Goal: Transaction & Acquisition: Download file/media

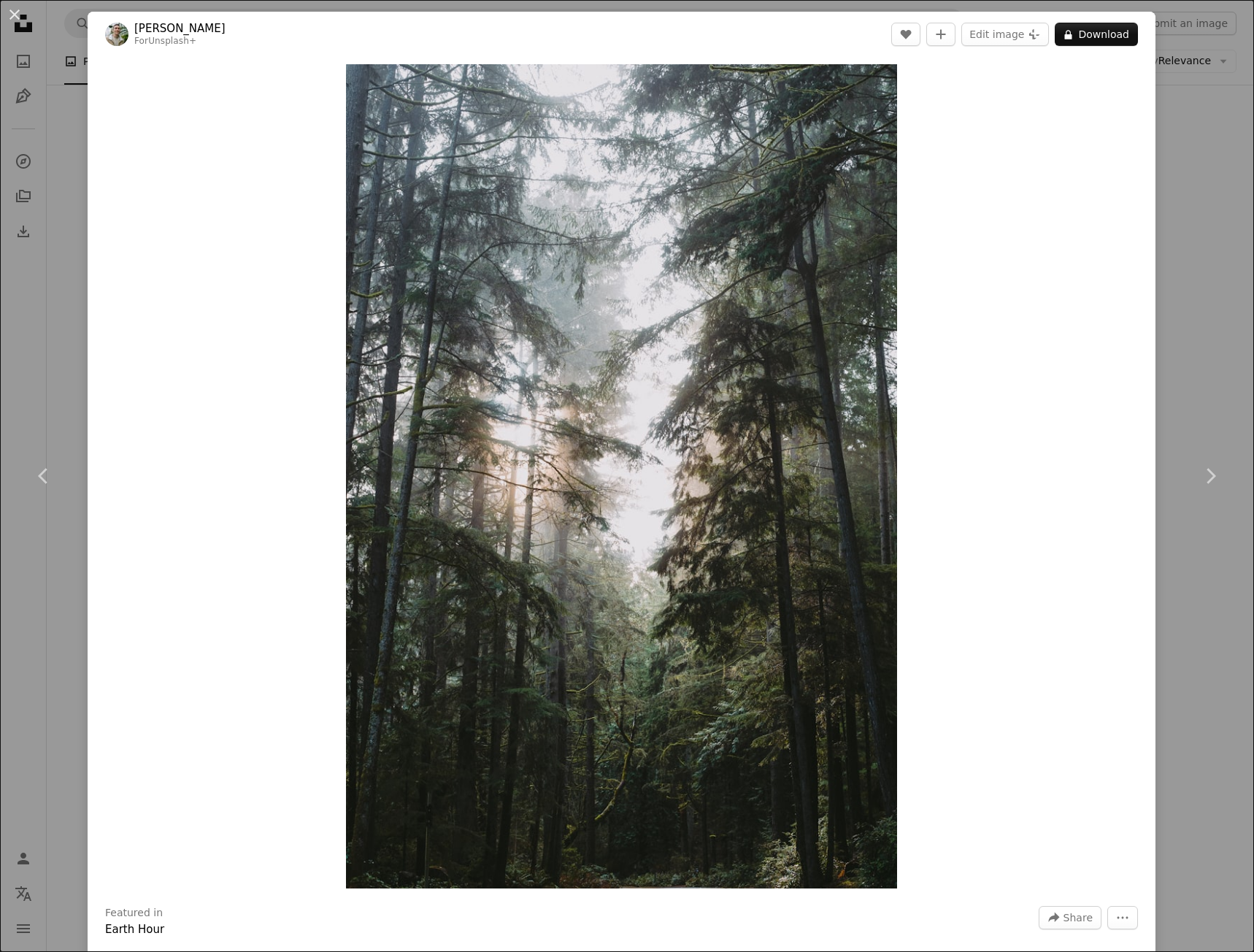
scroll to position [5693, 0]
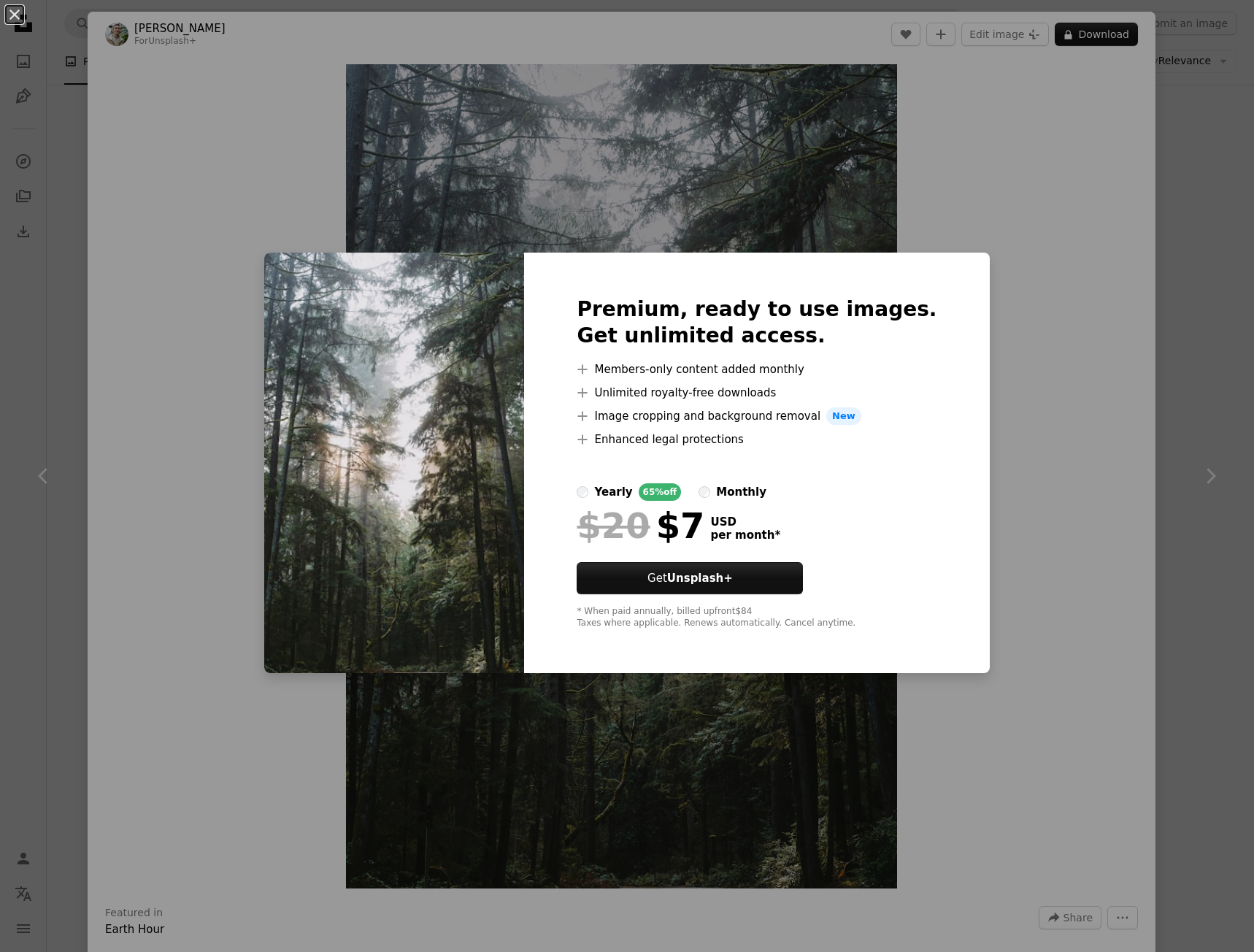
click at [1005, 273] on div "An X shape Premium, ready to use images. Get unlimited access. A plus sign Memb…" at bounding box center [627, 476] width 1254 height 952
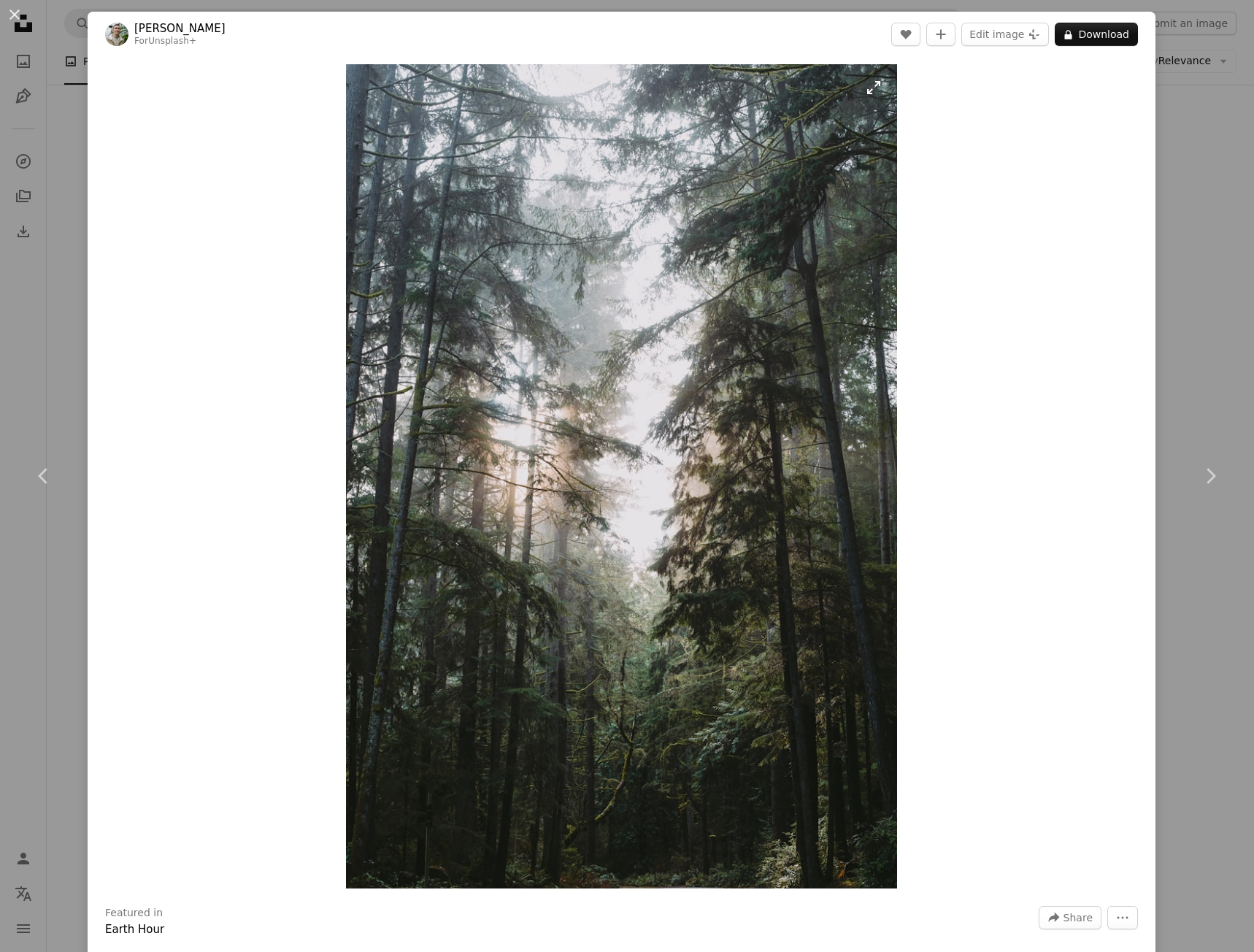
click at [722, 345] on img "Zoom in on this image" at bounding box center [621, 476] width 551 height 824
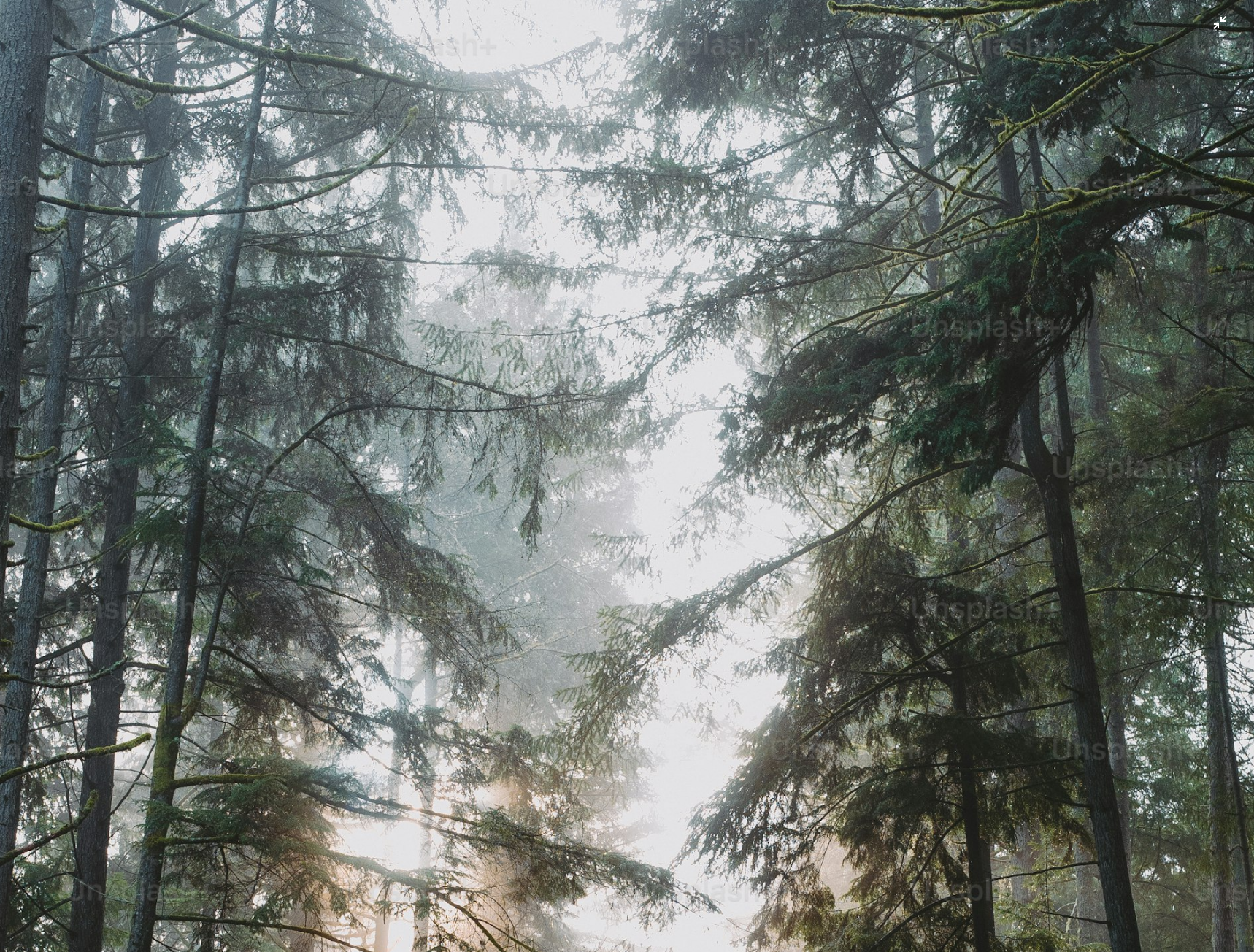
scroll to position [448, 0]
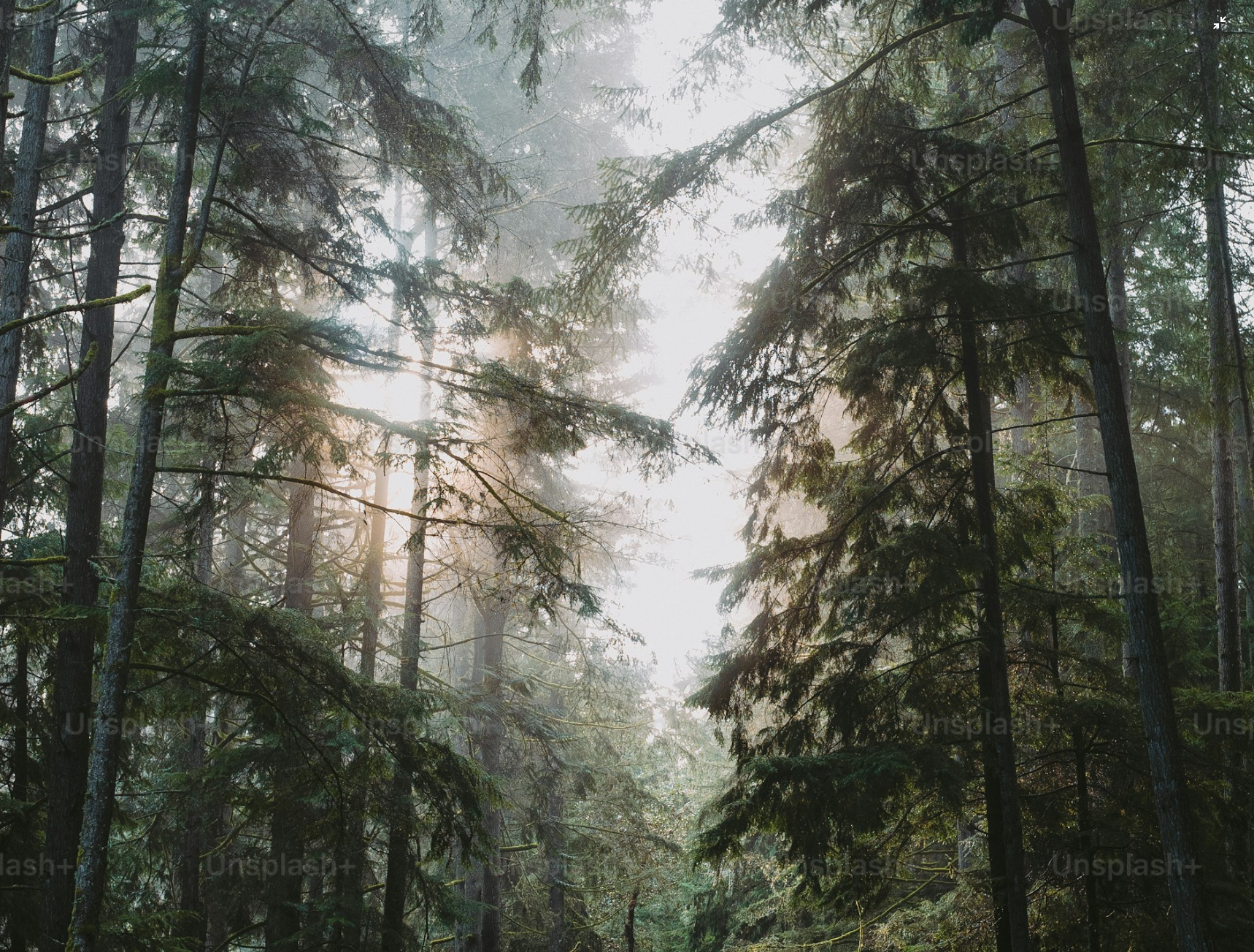
click at [811, 335] on img "Zoom out on this image" at bounding box center [626, 490] width 1255 height 1879
click at [811, 335] on img "Zoom out on this image" at bounding box center [621, 476] width 551 height 824
click at [480, 213] on img "Zoom out on this image" at bounding box center [626, 490] width 1255 height 1879
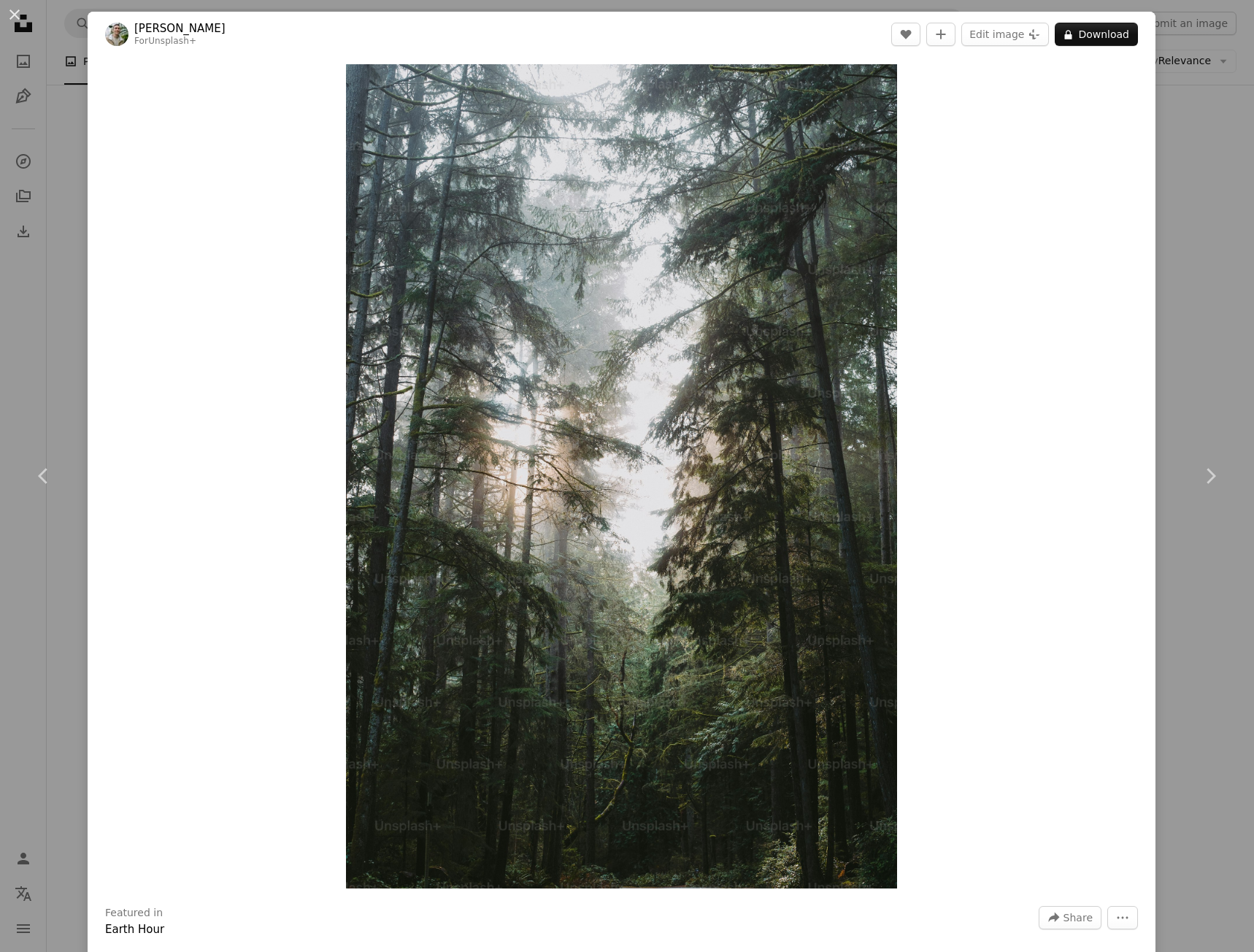
click at [1181, 227] on div "An X shape Chevron left Chevron right [PERSON_NAME] For Unsplash+ A heart A plu…" at bounding box center [627, 476] width 1254 height 952
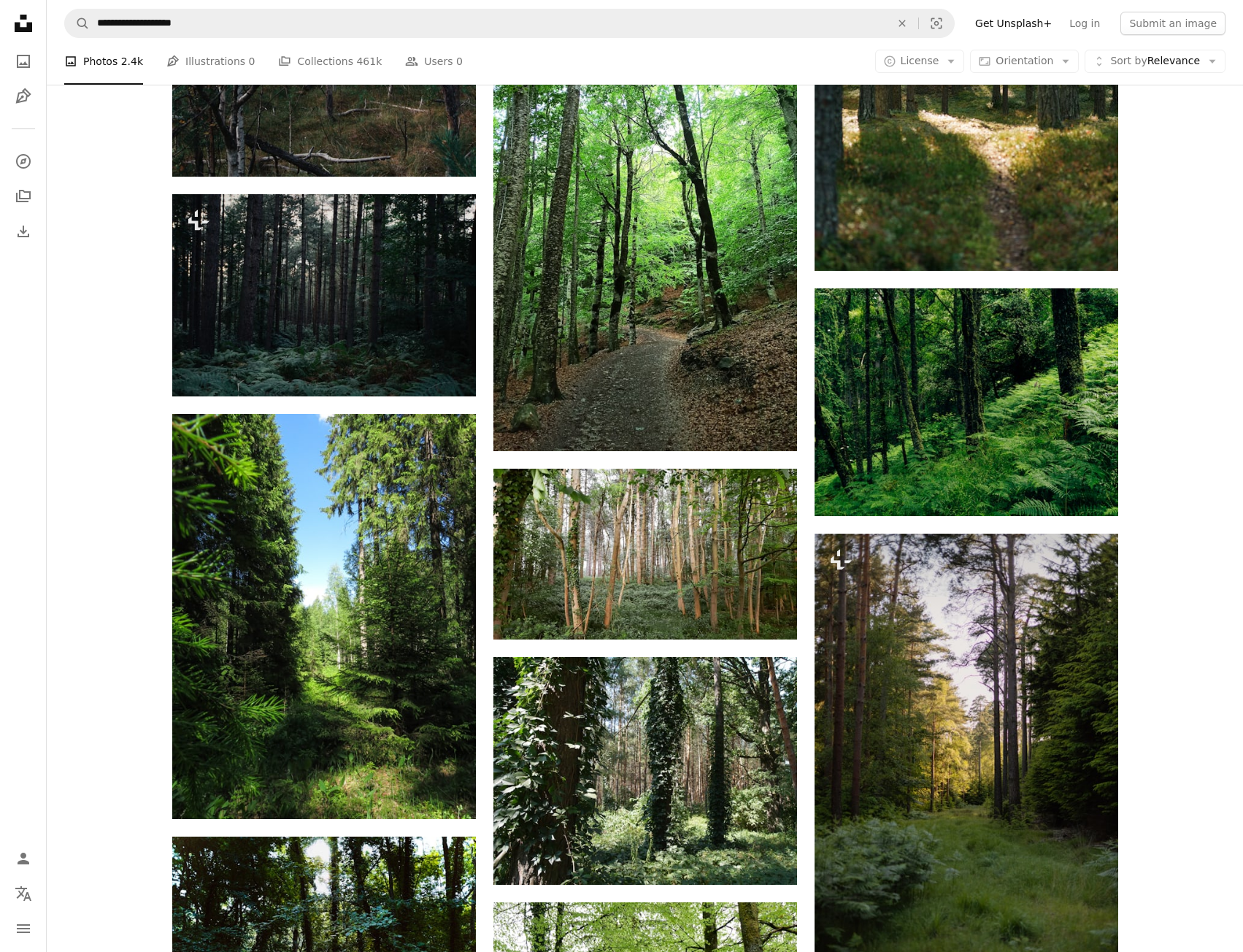
scroll to position [3649, 0]
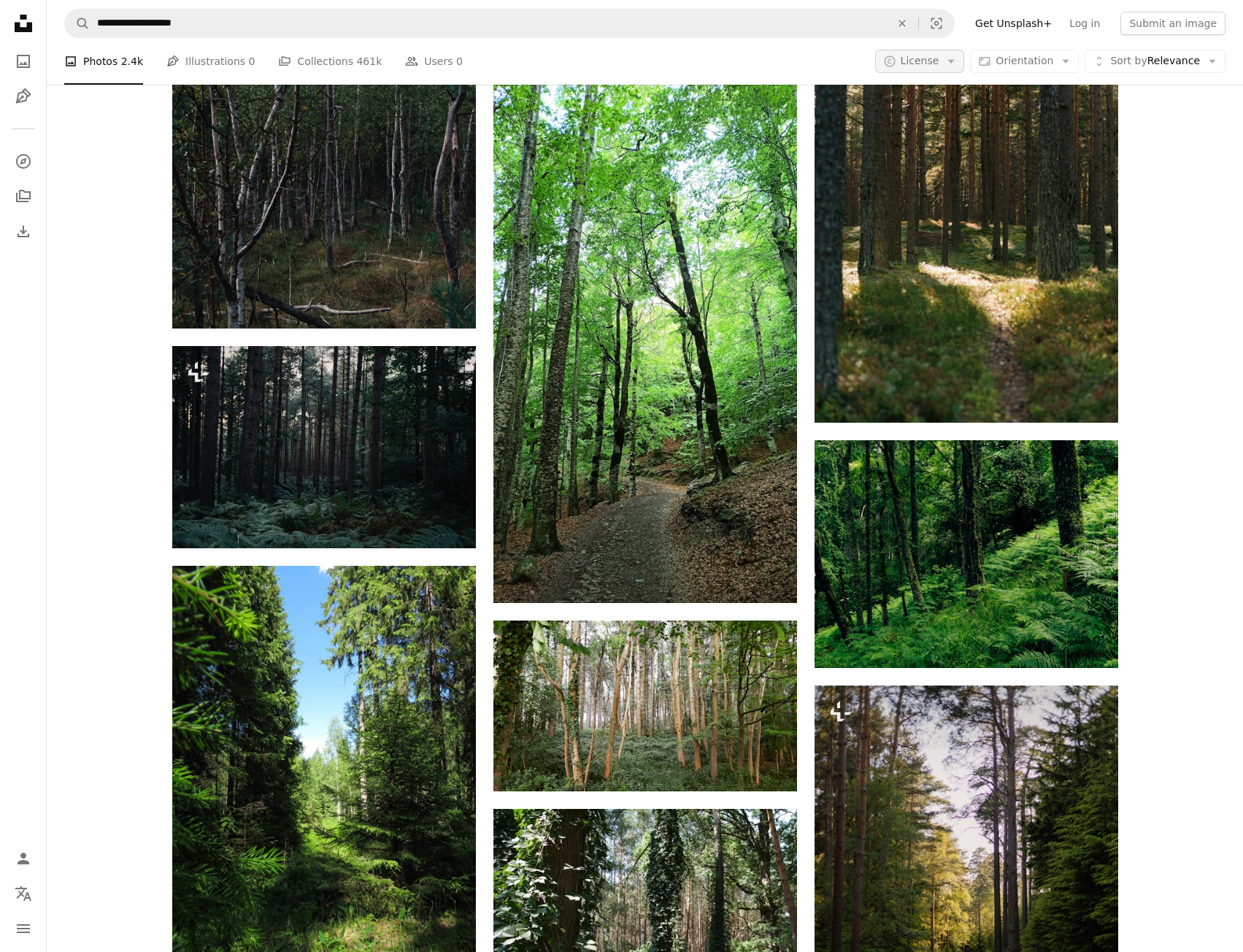
click at [964, 54] on button "A copyright icon © License Arrow down" at bounding box center [921, 61] width 90 height 23
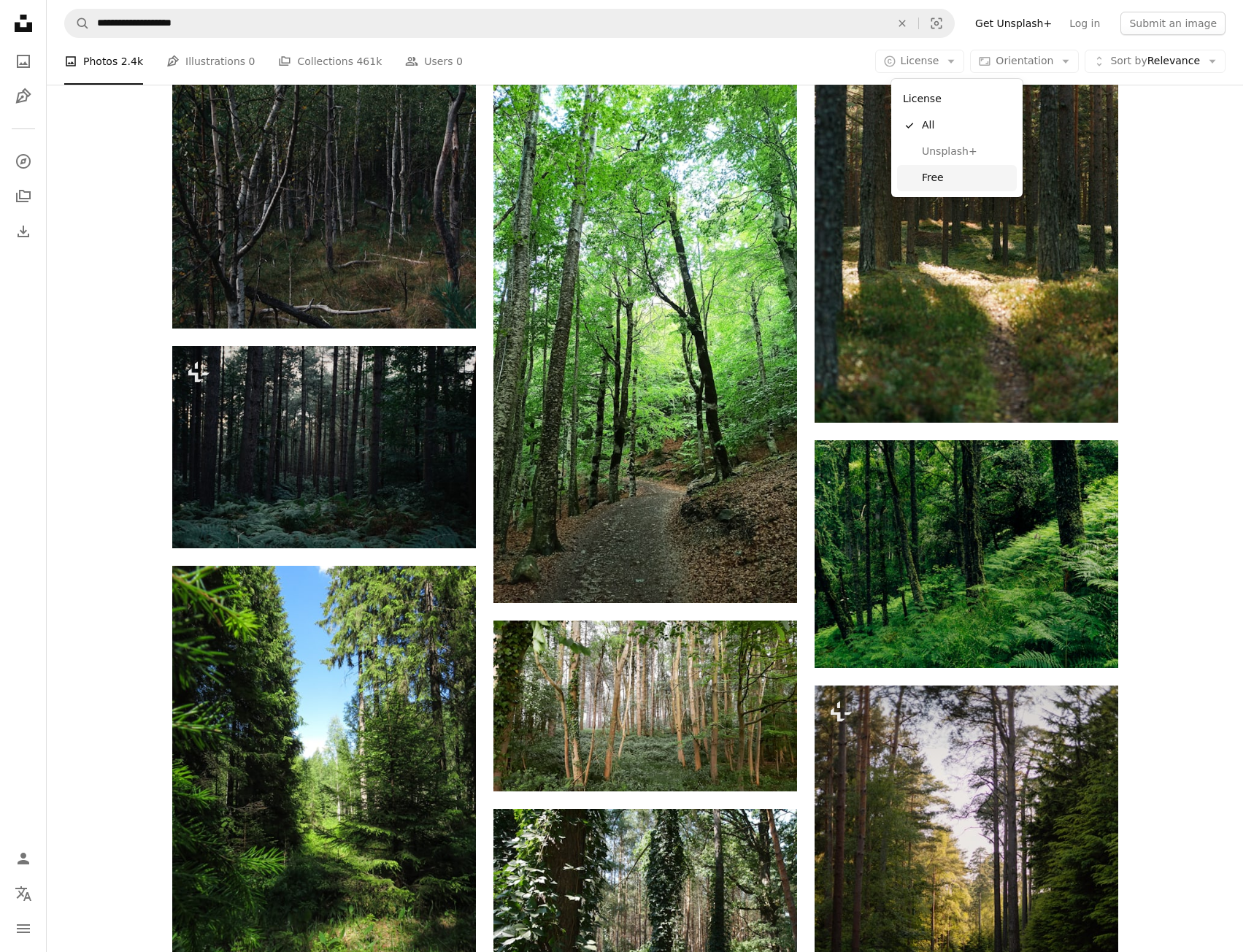
click at [958, 190] on link "Free" at bounding box center [957, 178] width 119 height 26
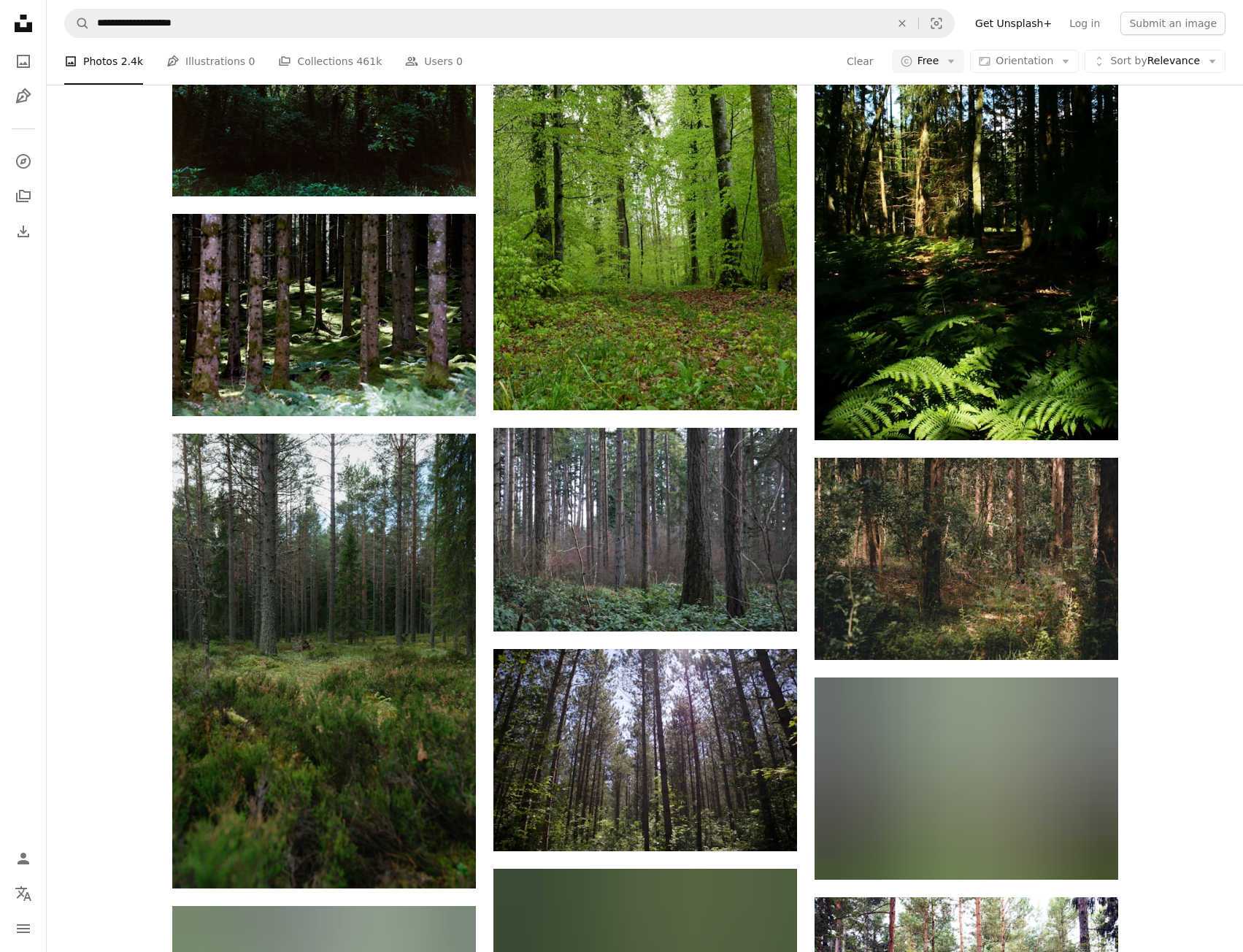
scroll to position [5985, 0]
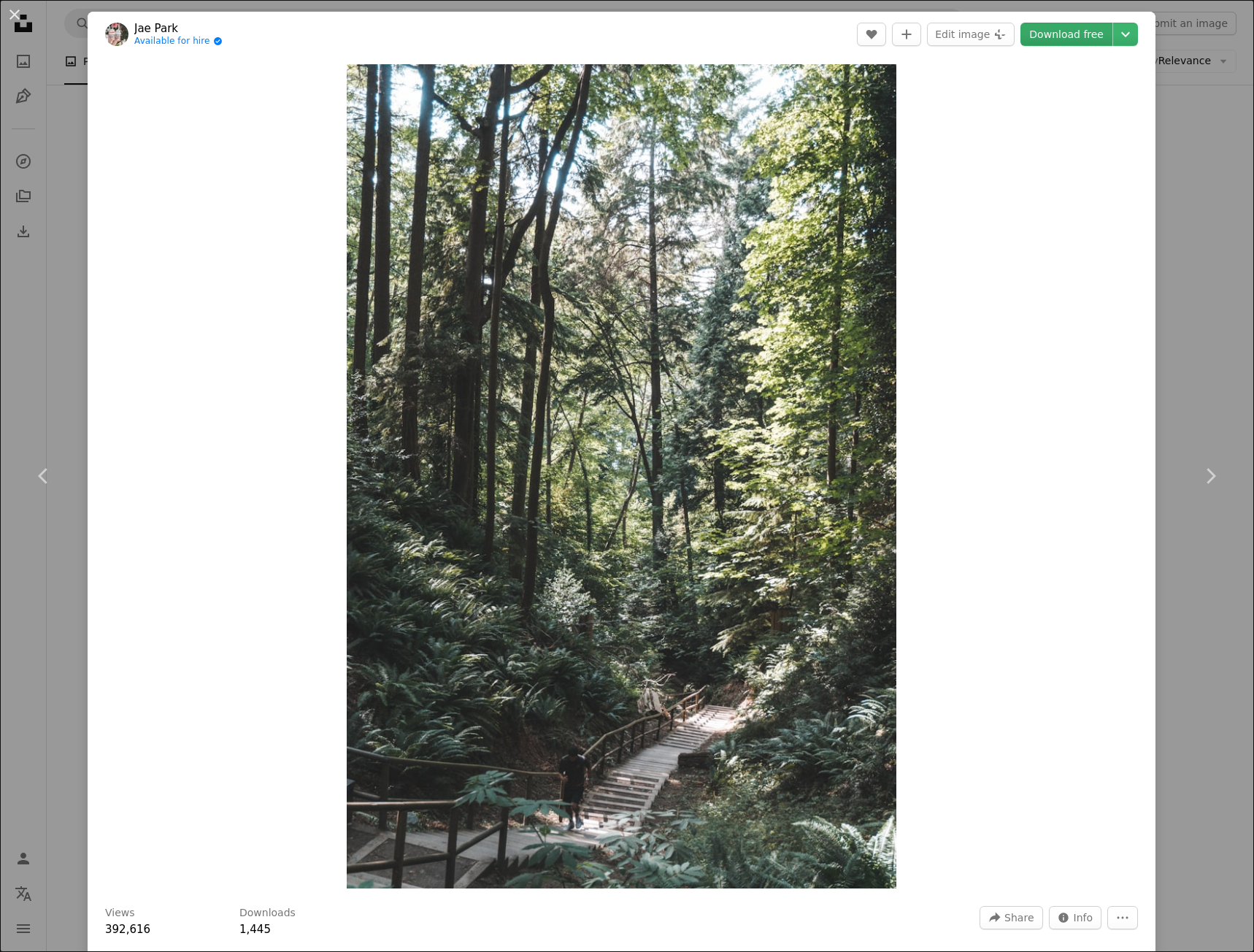
click at [1049, 49] on header "[PERSON_NAME] Available for hire A checkmark inside of a circle A heart A plus …" at bounding box center [621, 33] width 1068 height 45
click at [1046, 33] on link "Download free" at bounding box center [1067, 34] width 92 height 23
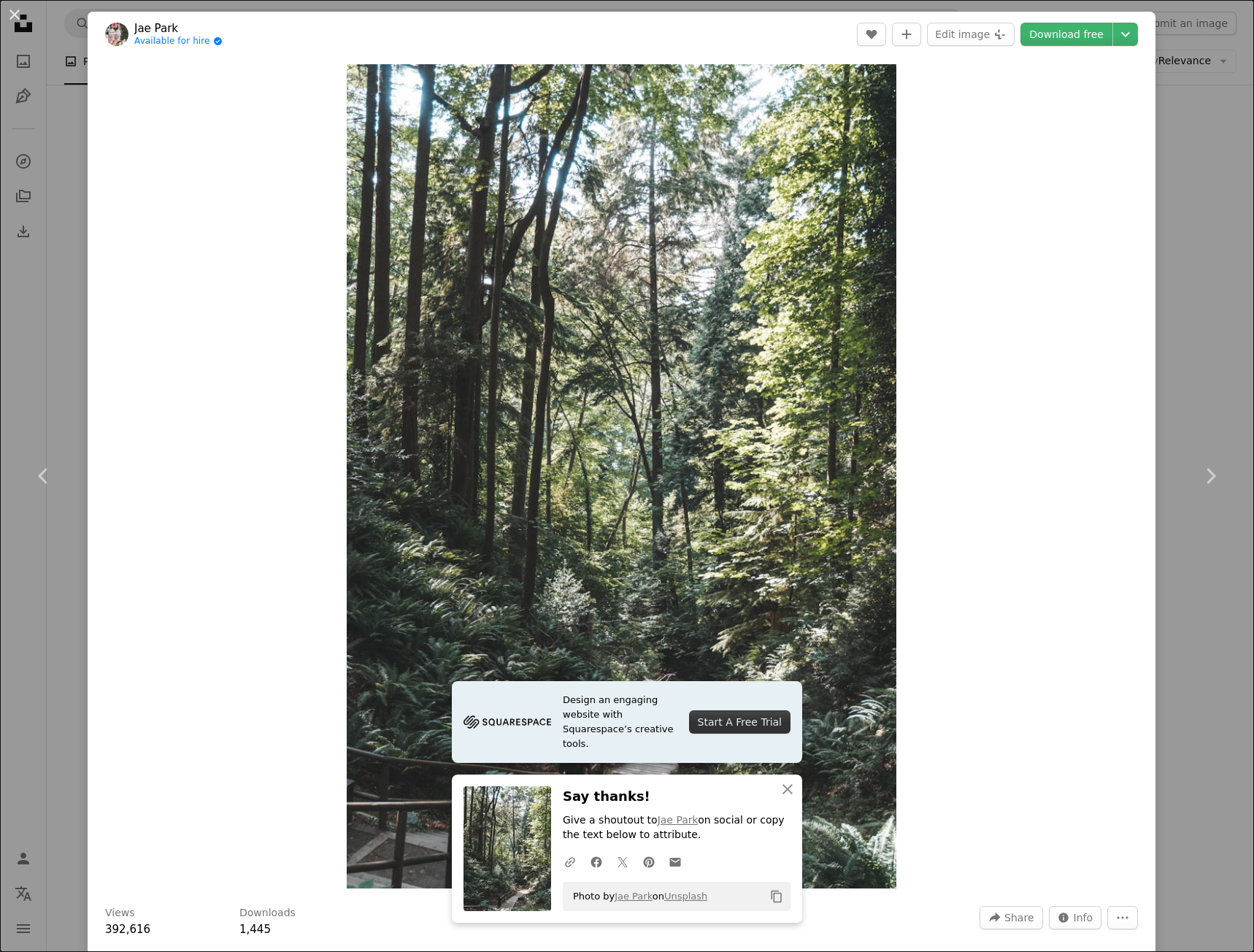
click at [1186, 171] on div "An X shape Chevron left Chevron right [PERSON_NAME] Available for hire A checkm…" at bounding box center [627, 476] width 1254 height 952
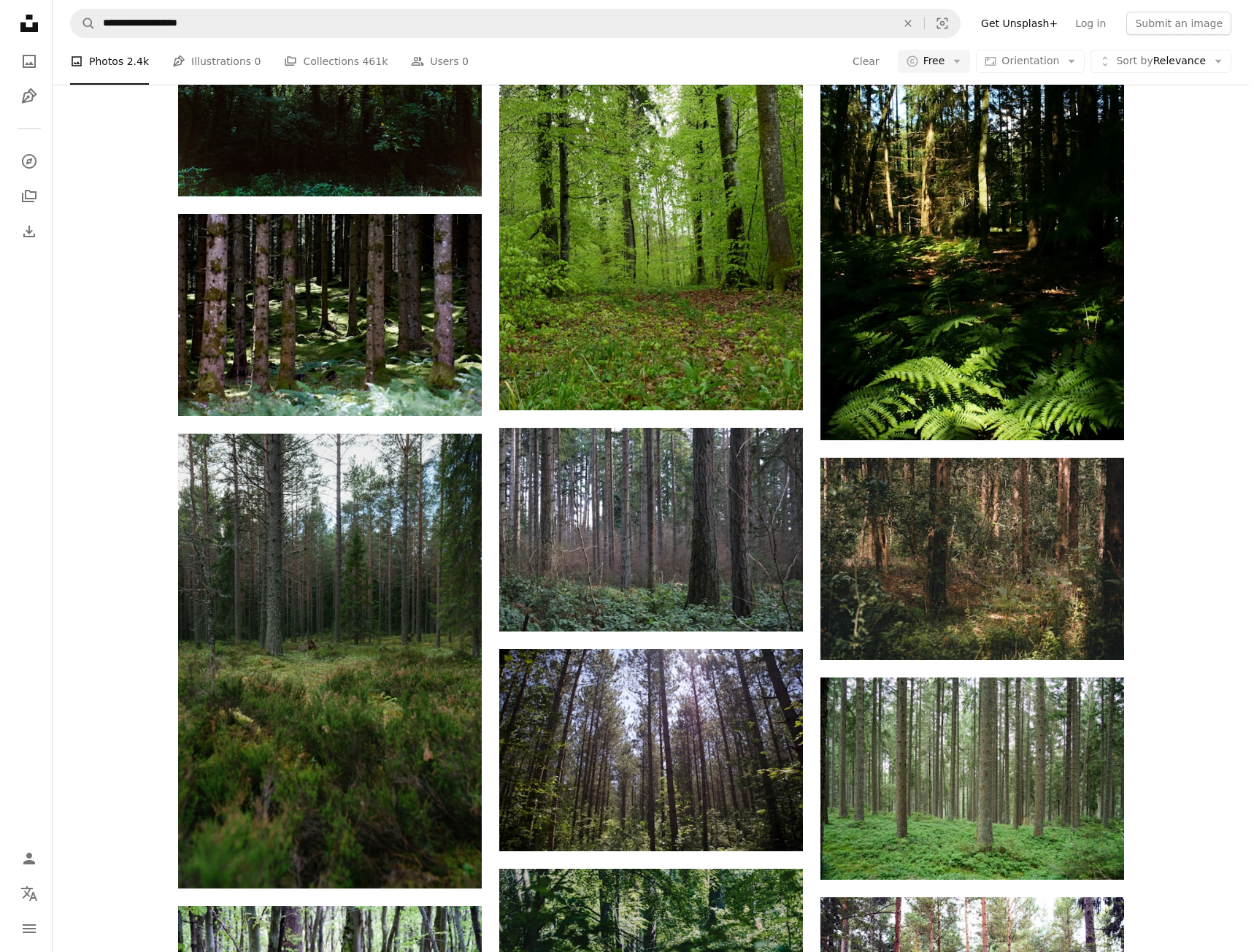
scroll to position [18175, 0]
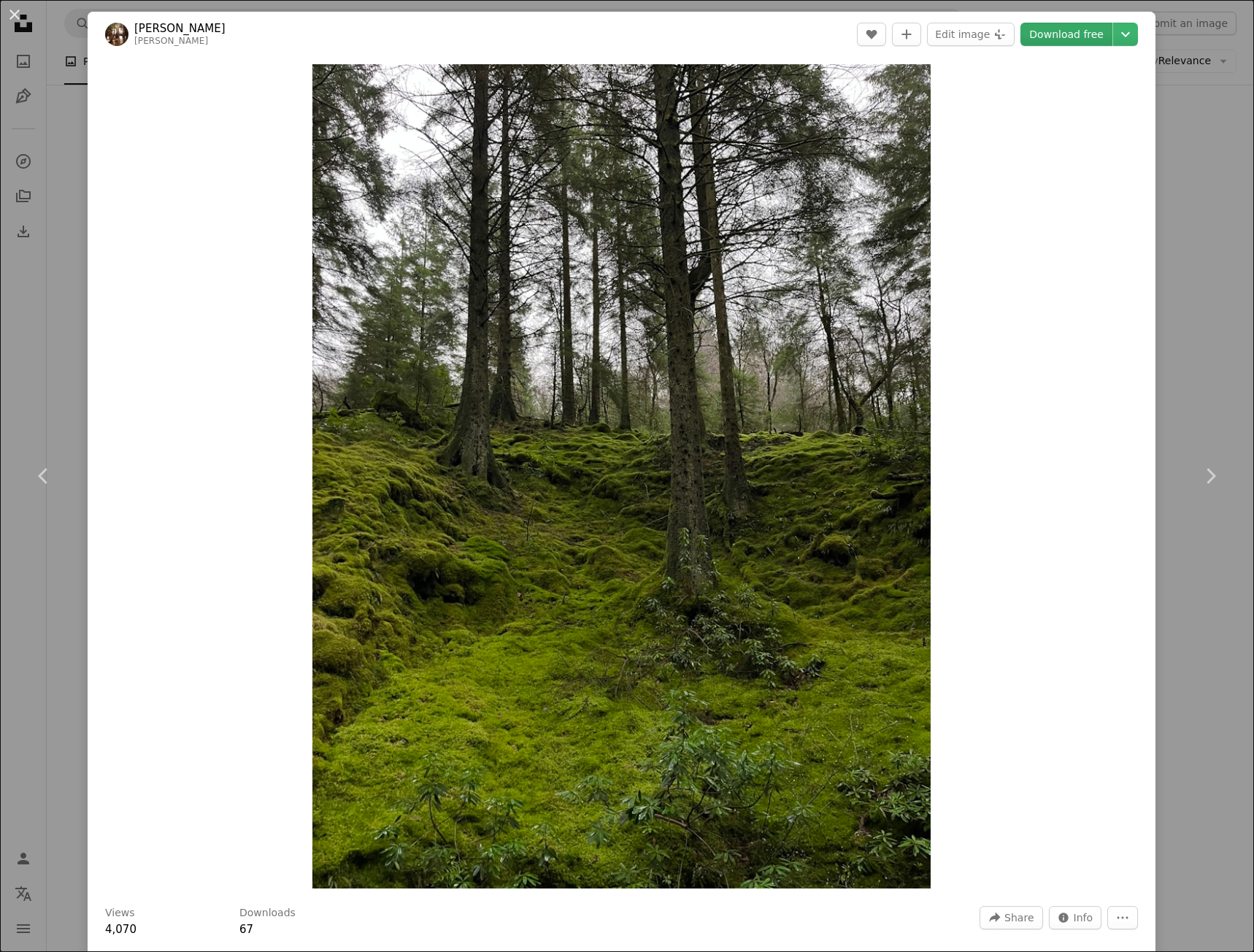
click at [1087, 43] on link "Download free" at bounding box center [1067, 34] width 92 height 23
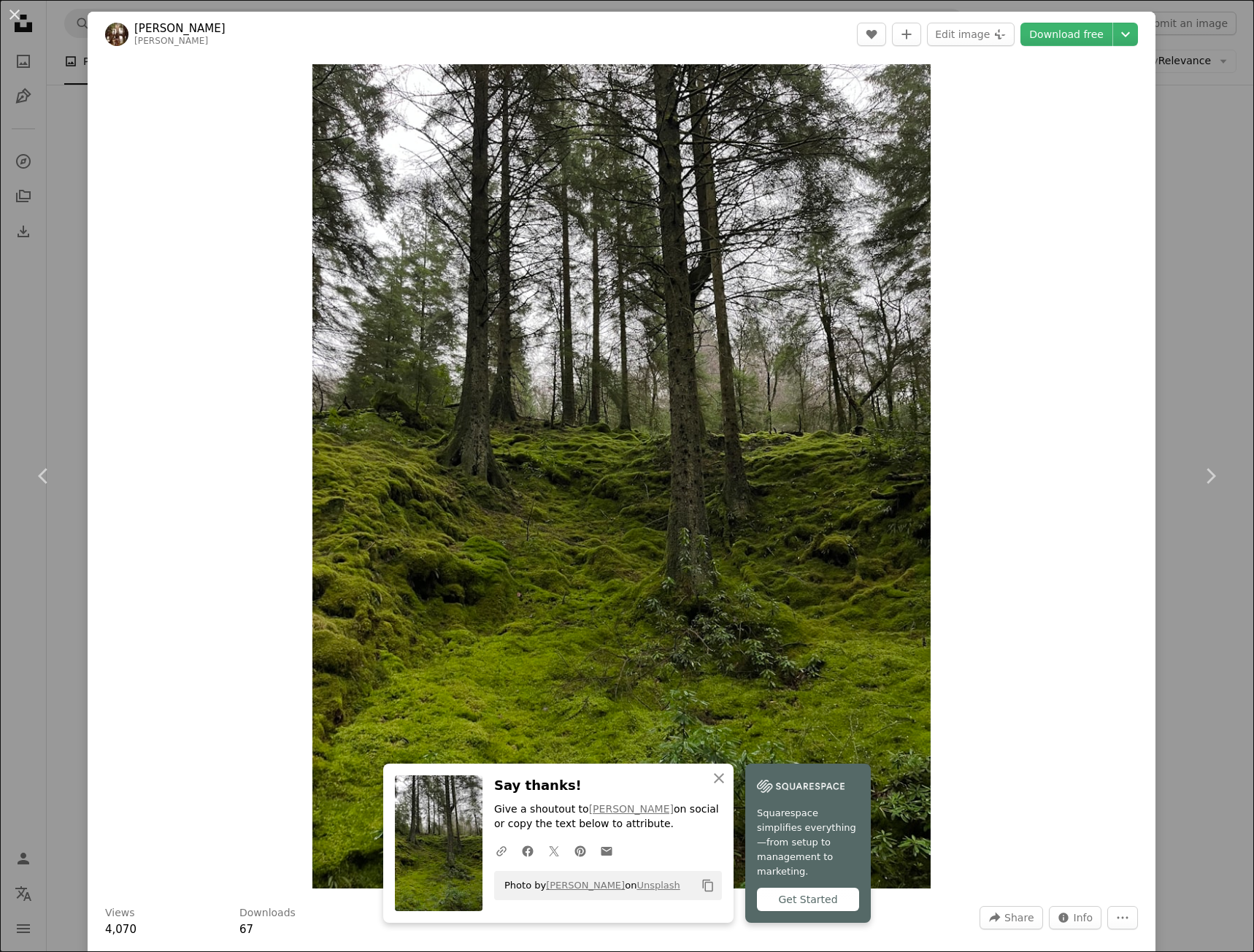
drag, startPoint x: 1187, startPoint y: 313, endPoint x: 1064, endPoint y: 409, distance: 156.0
click at [1187, 313] on div "An X shape Chevron left Chevron right [PERSON_NAME] [PERSON_NAME] A heart A plu…" at bounding box center [627, 476] width 1254 height 952
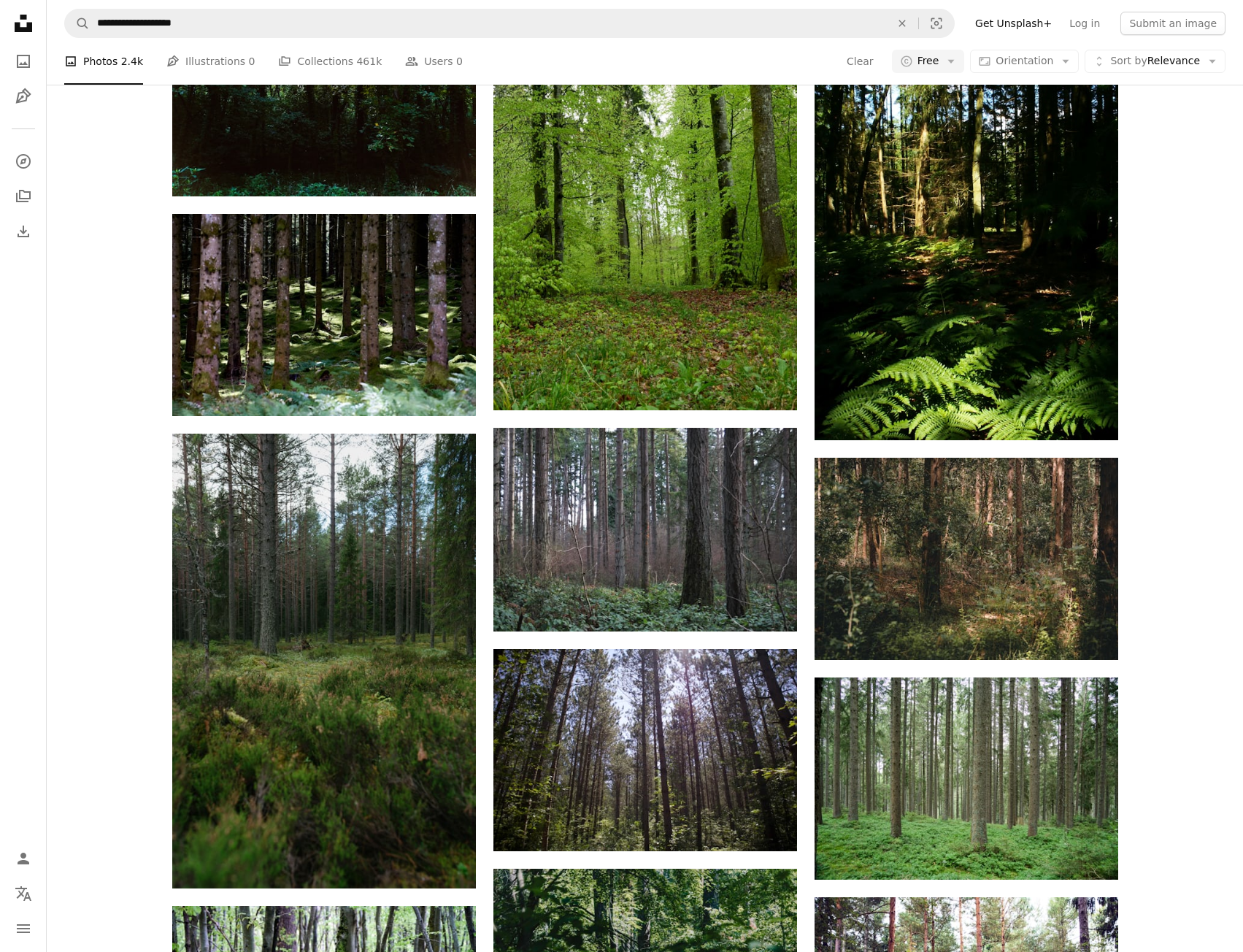
scroll to position [22408, 0]
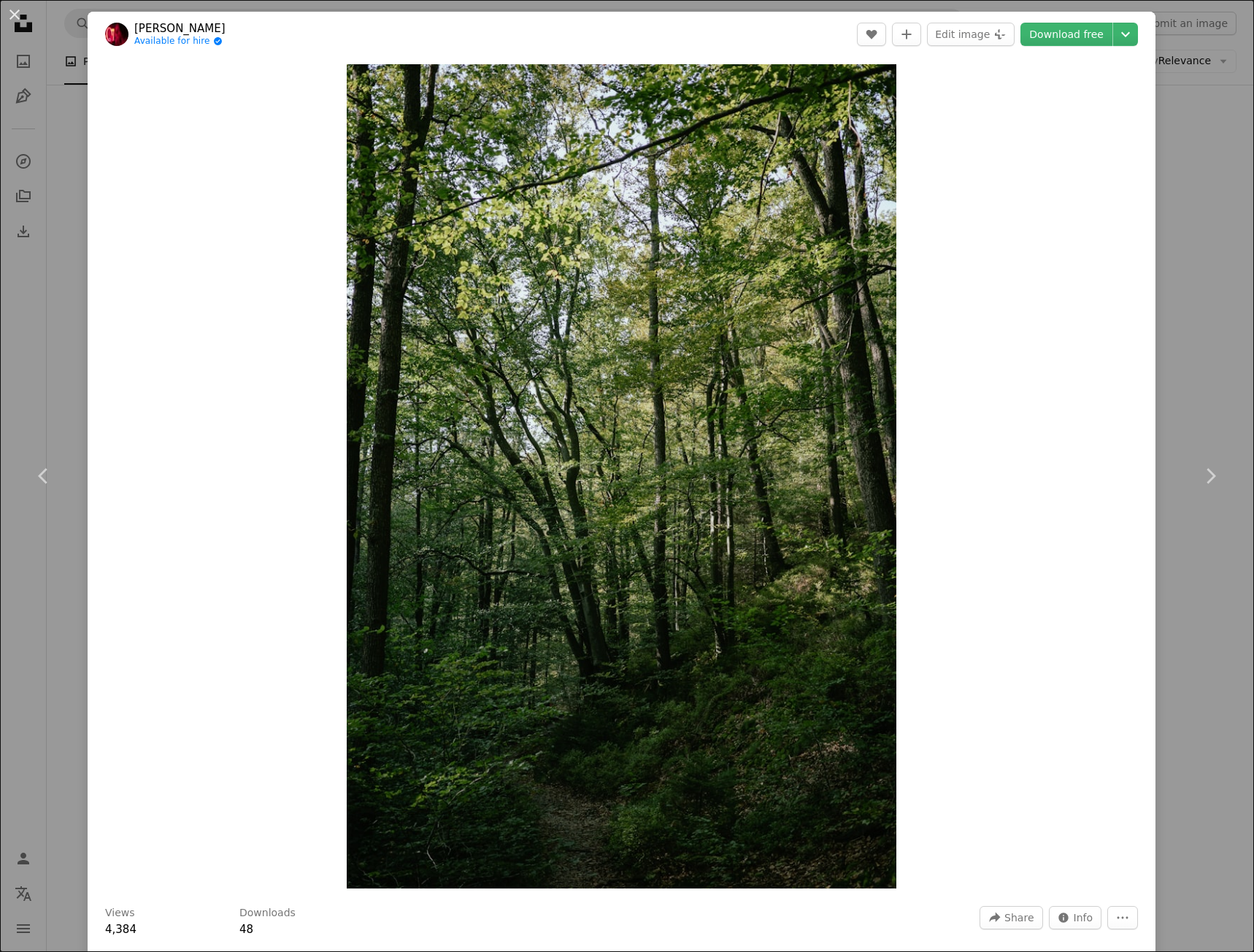
click at [1207, 286] on div "An X shape Chevron left Chevron right [PERSON_NAME] Available for hire A checkm…" at bounding box center [627, 476] width 1254 height 952
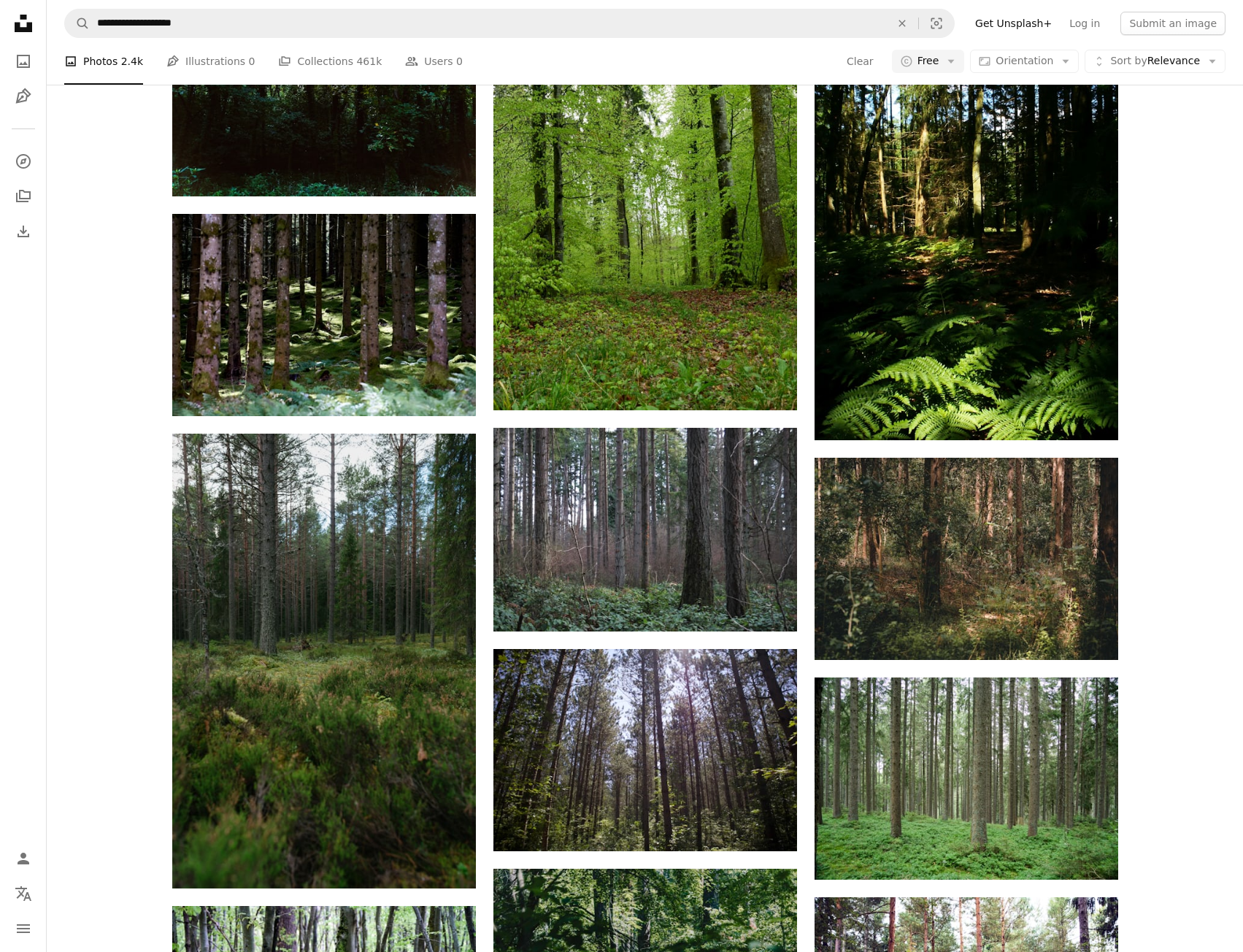
scroll to position [23065, 0]
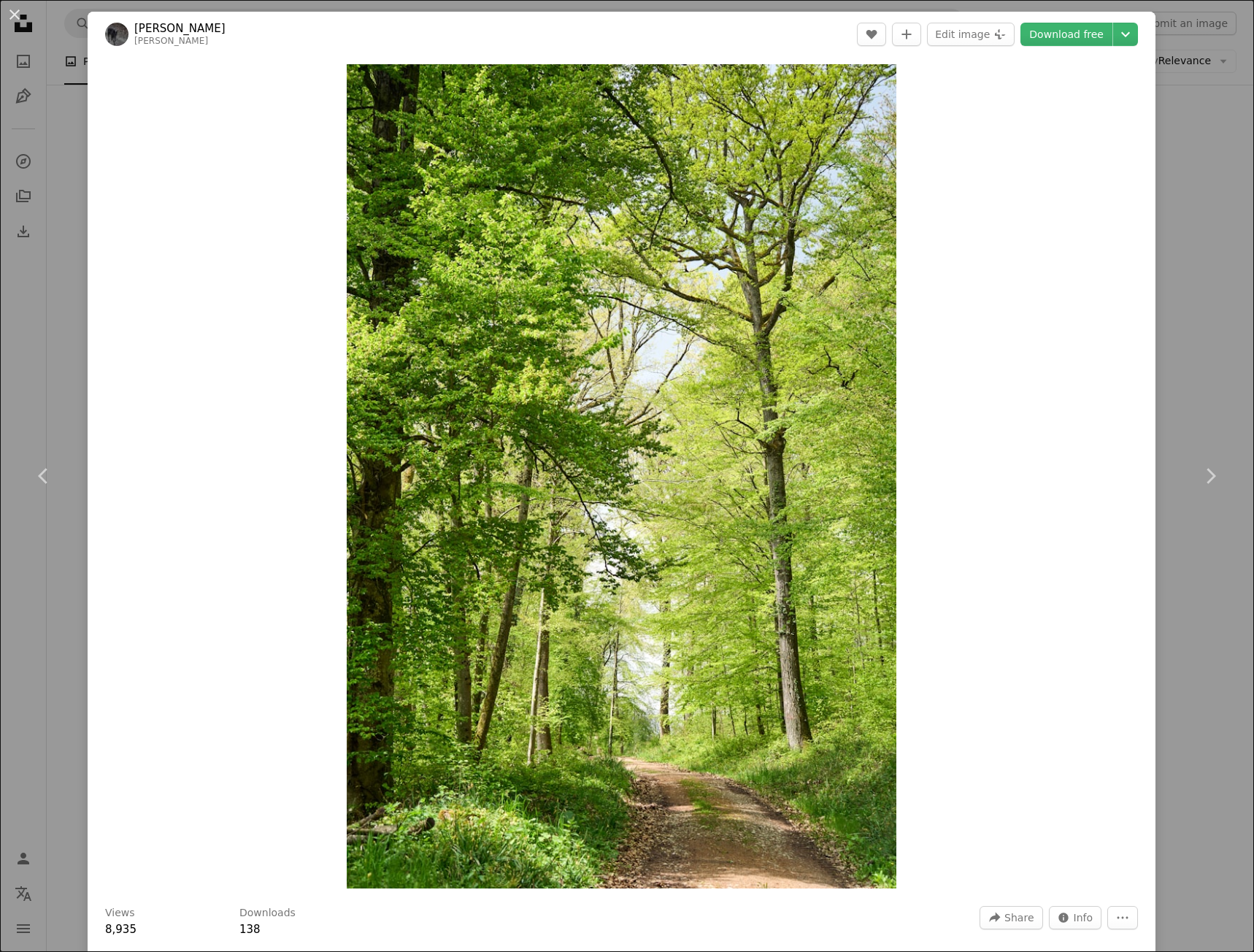
click at [1178, 548] on div "An X shape Chevron left Chevron right [PERSON_NAME] wolfgang_hasselmann A heart…" at bounding box center [627, 476] width 1254 height 952
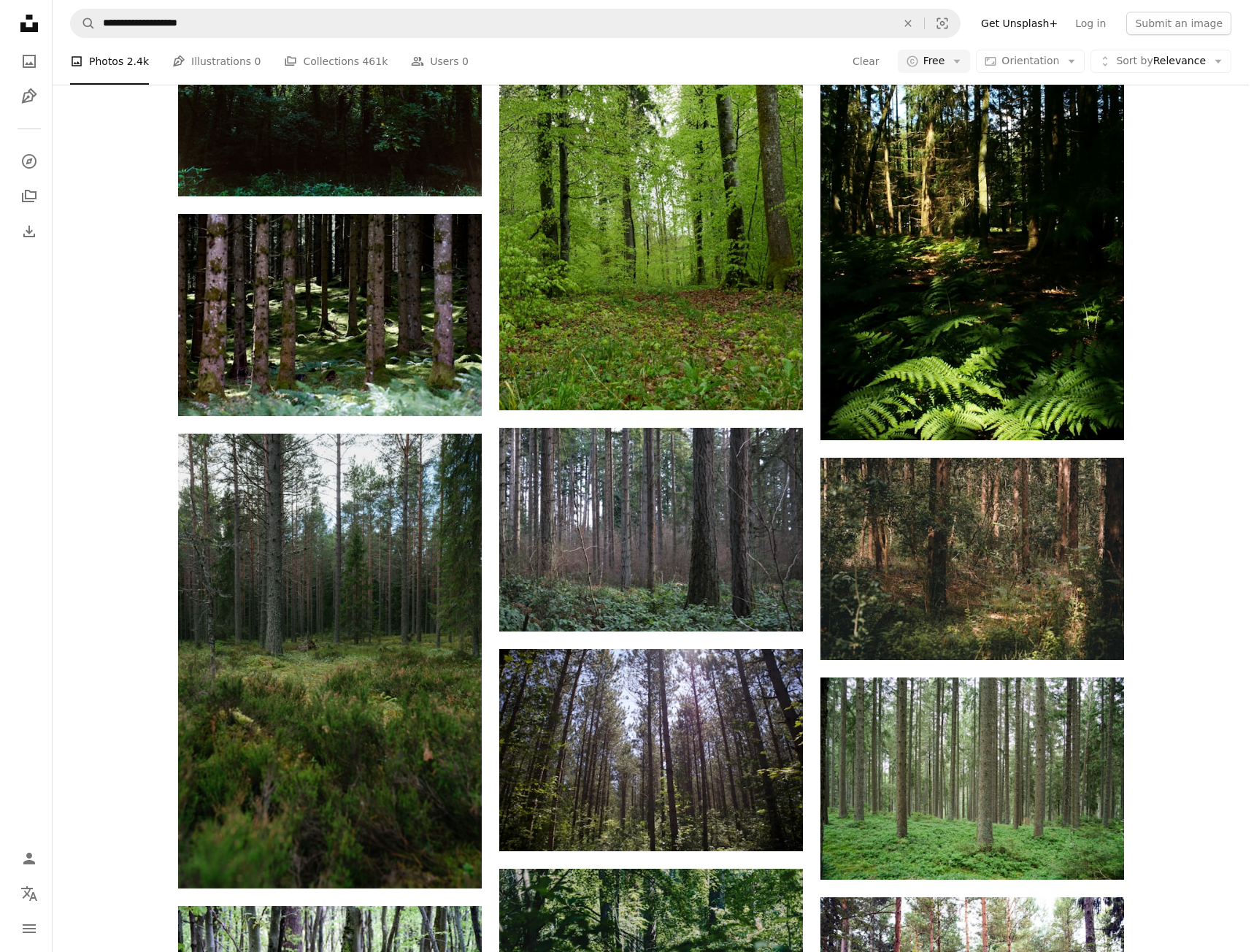
scroll to position [23211, 0]
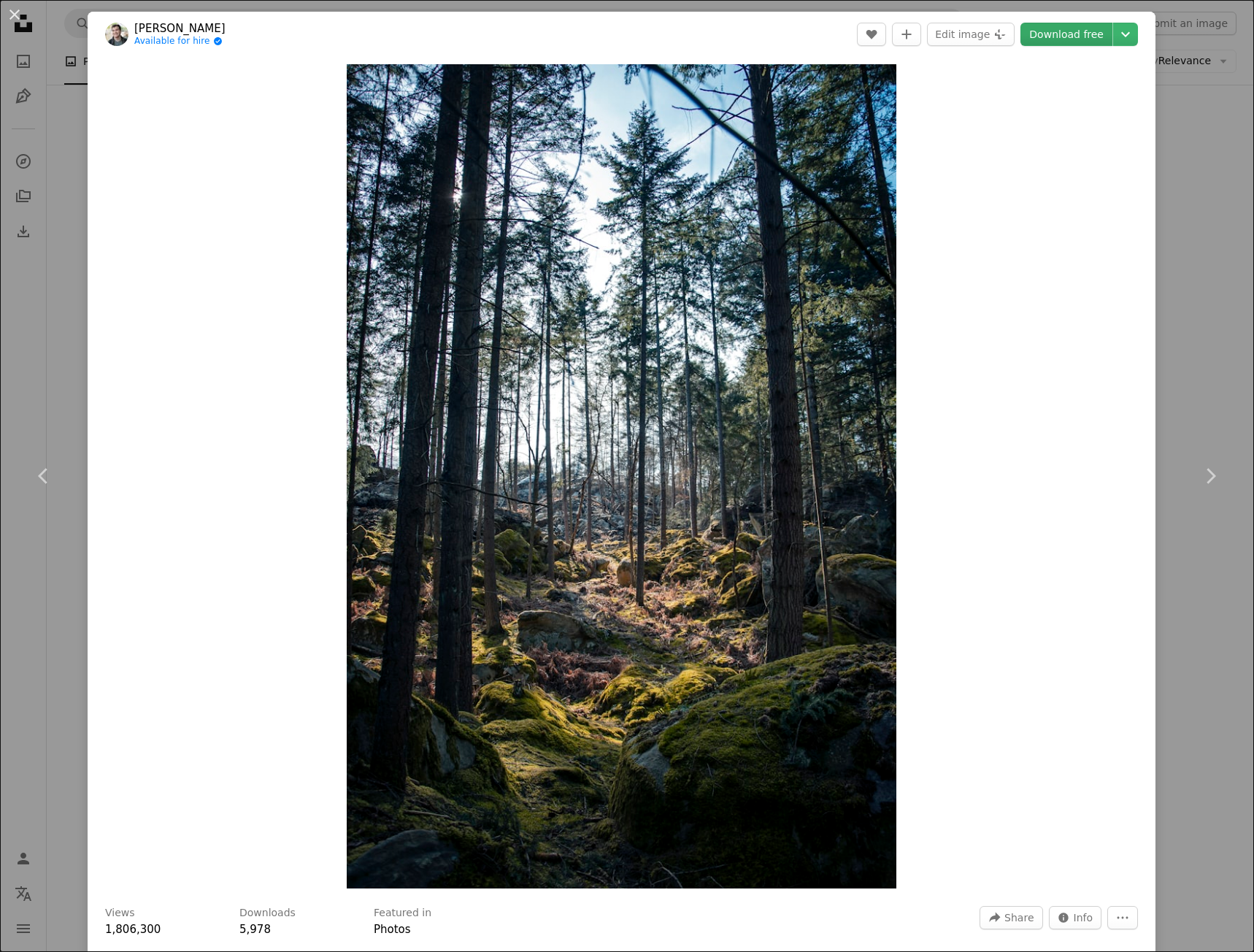
click at [1077, 35] on link "Download free" at bounding box center [1067, 34] width 92 height 23
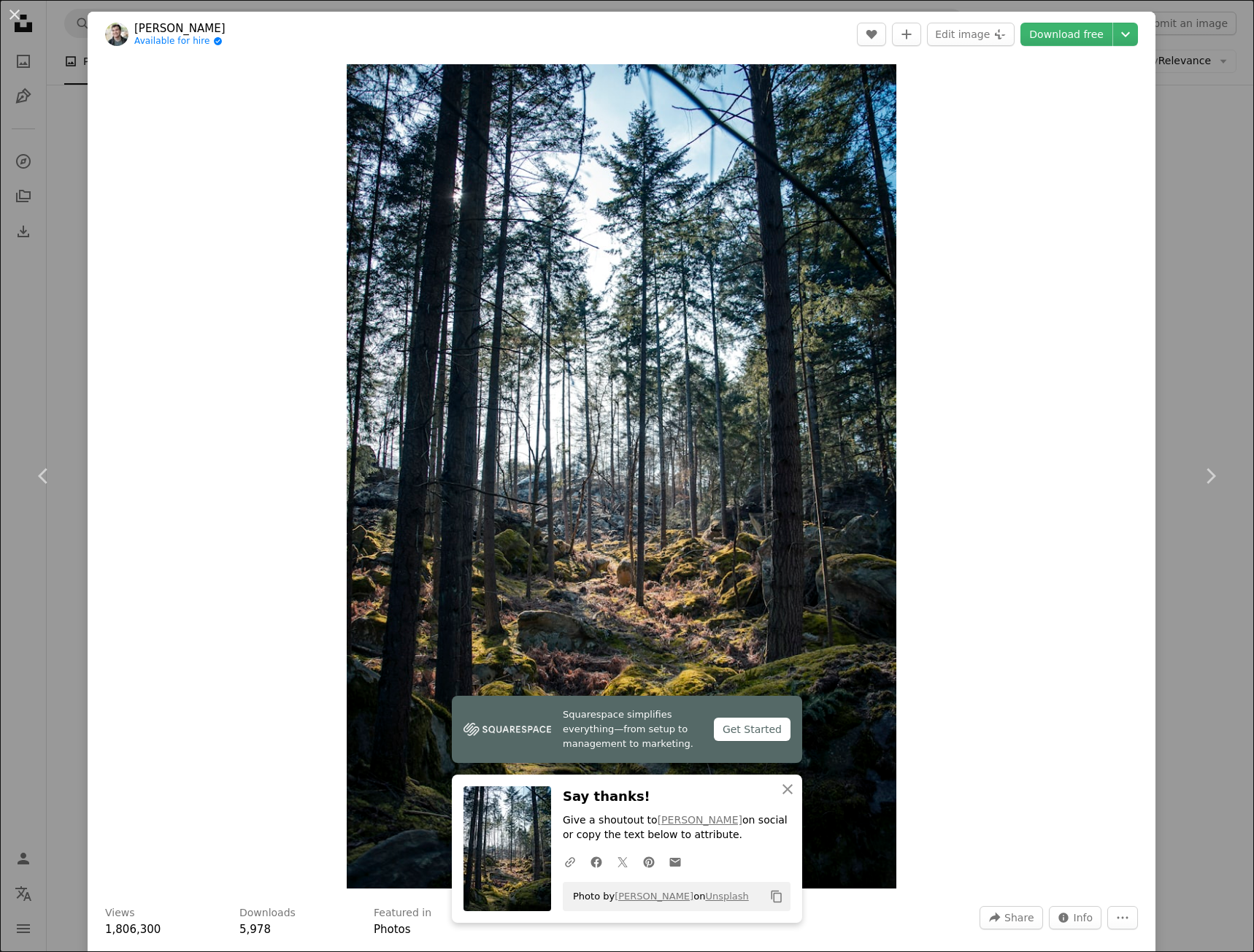
drag, startPoint x: 1187, startPoint y: 332, endPoint x: 1098, endPoint y: 394, distance: 108.5
click at [1187, 332] on div "An X shape Chevron left Chevron right [PERSON_NAME] Available for hire A checkm…" at bounding box center [627, 476] width 1254 height 952
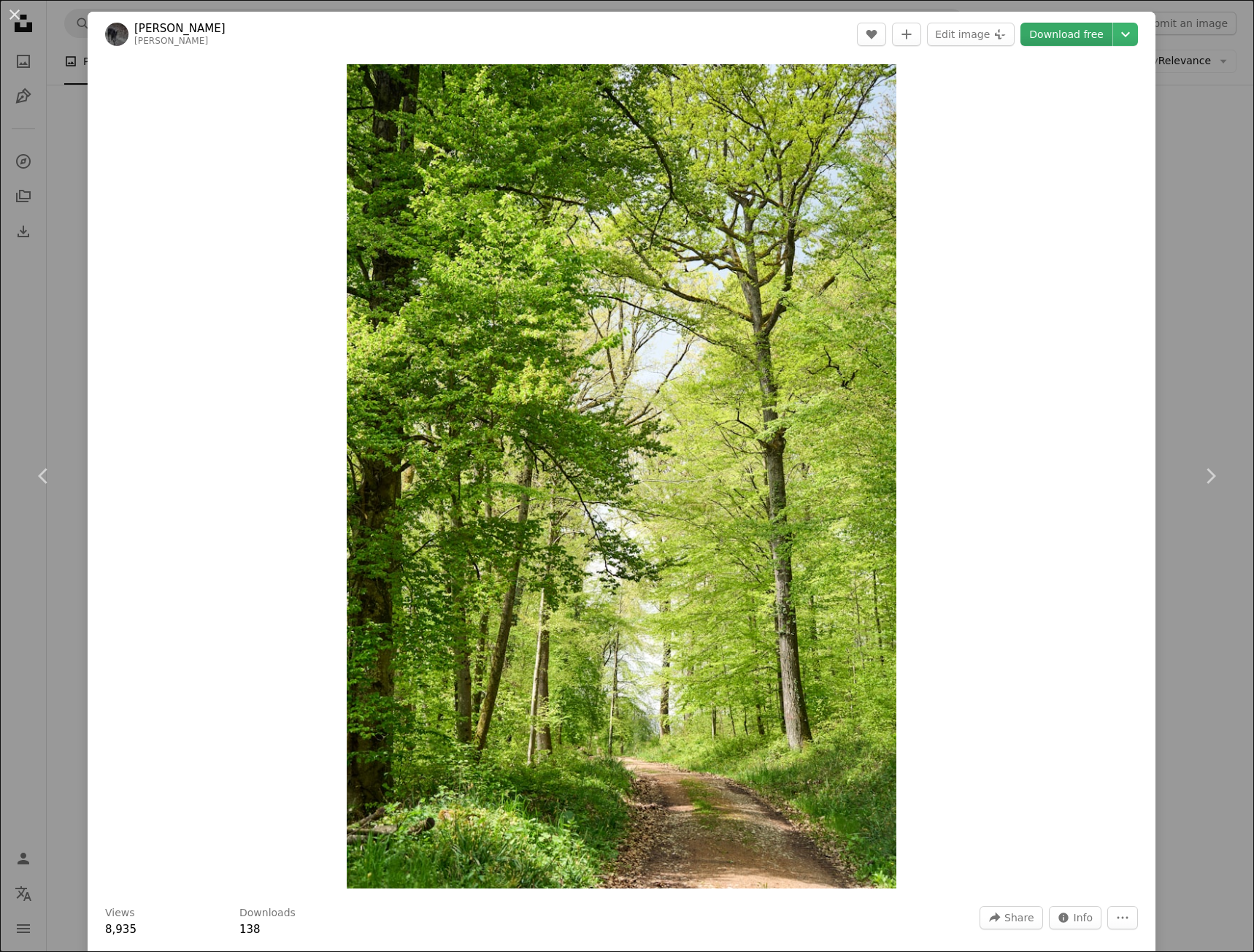
click at [1072, 35] on link "Download free" at bounding box center [1067, 34] width 92 height 23
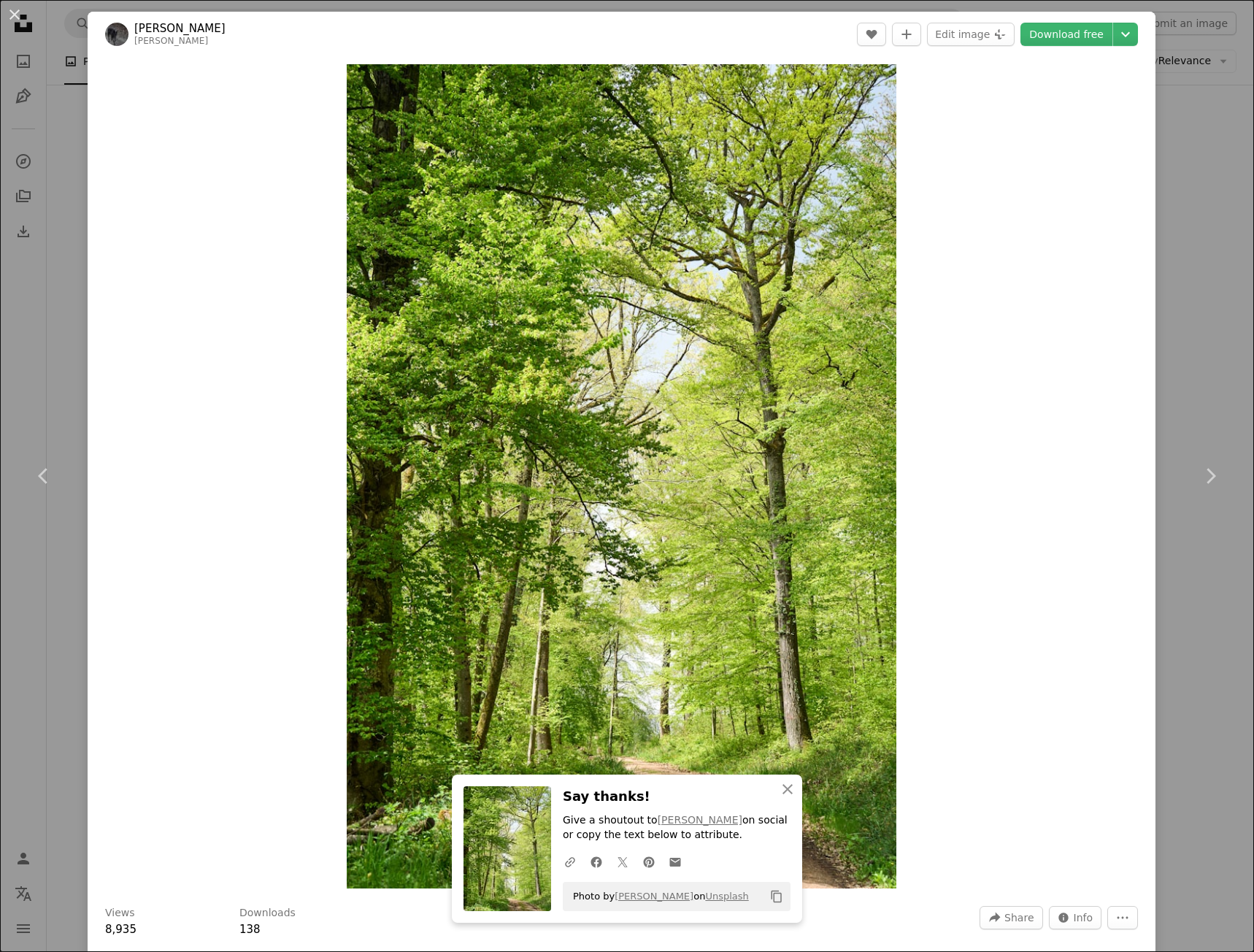
click at [1180, 348] on div "An X shape Chevron left Chevron right [PERSON_NAME] wolfgang_hasselmann A heart…" at bounding box center [627, 476] width 1254 height 952
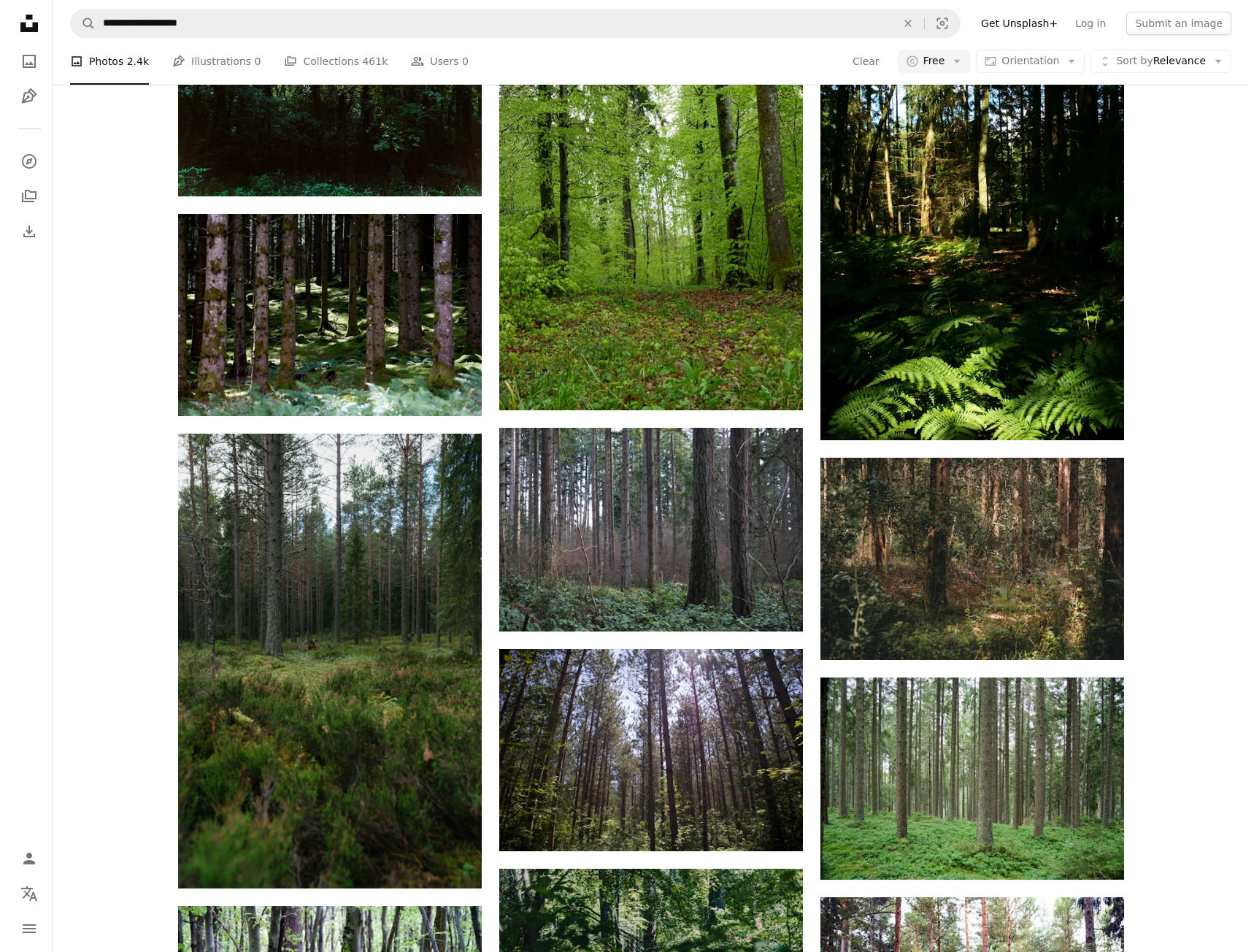
scroll to position [30291, 0]
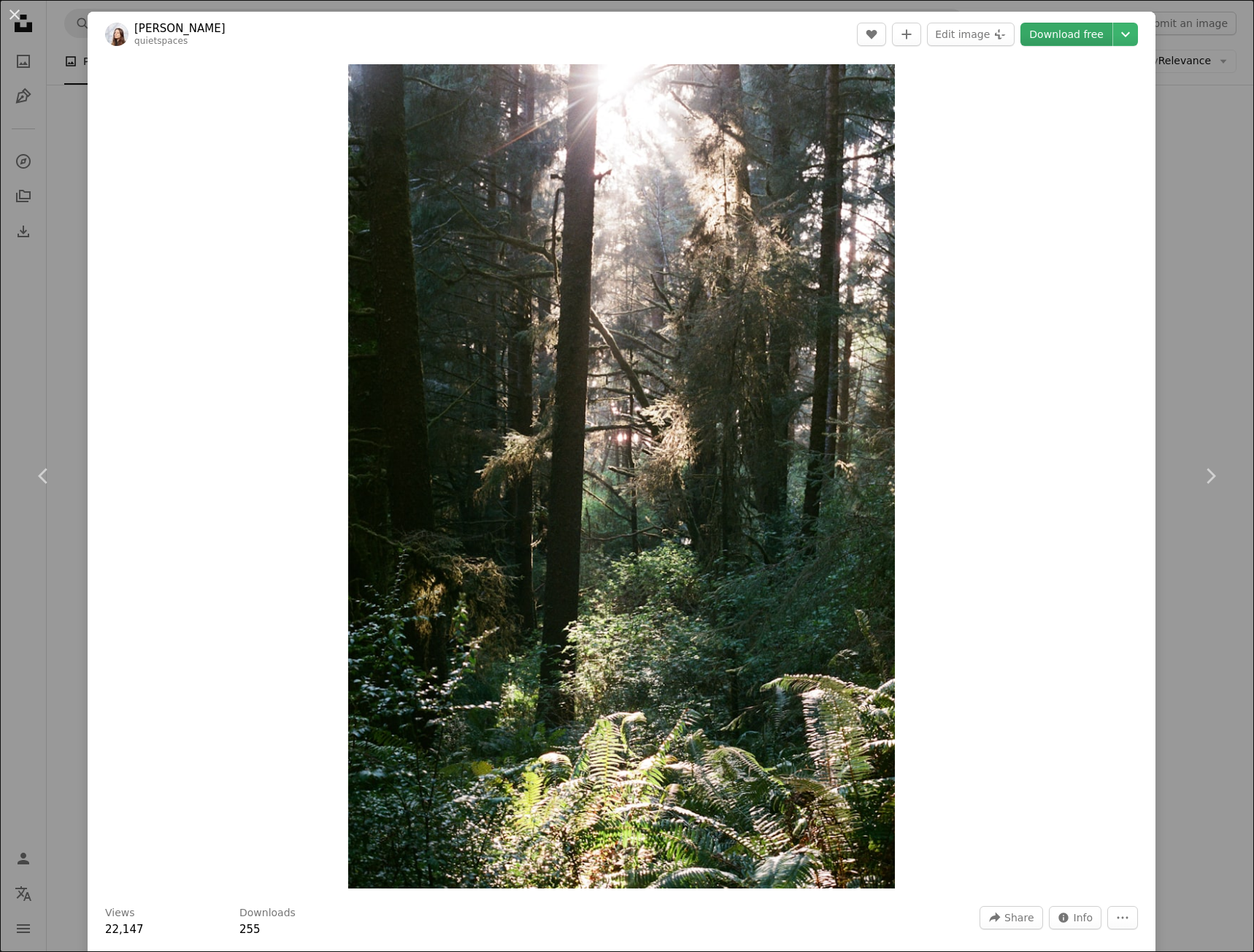
click at [1061, 34] on link "Download free" at bounding box center [1067, 34] width 92 height 23
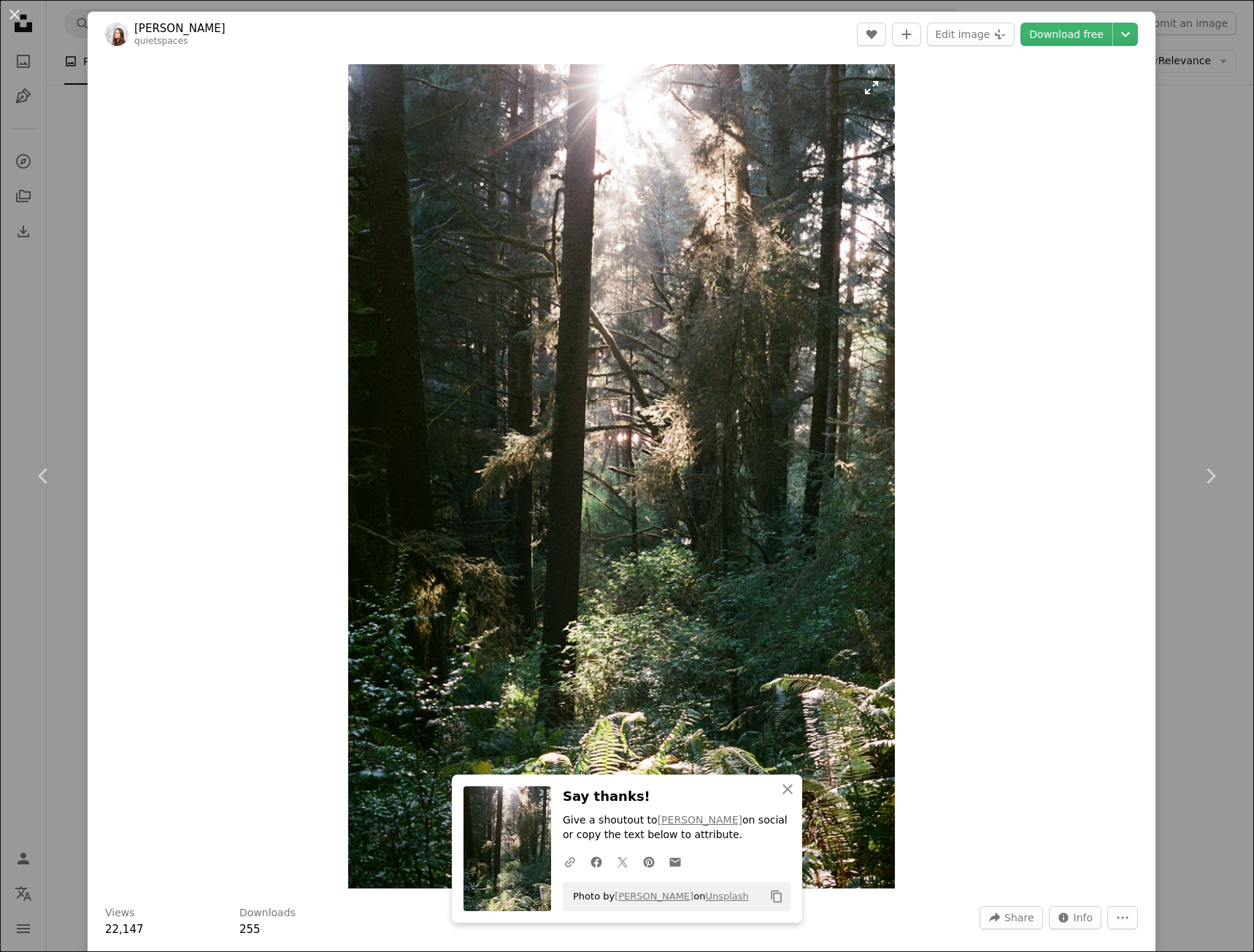
click at [740, 324] on img "Zoom in on this image" at bounding box center [621, 476] width 547 height 824
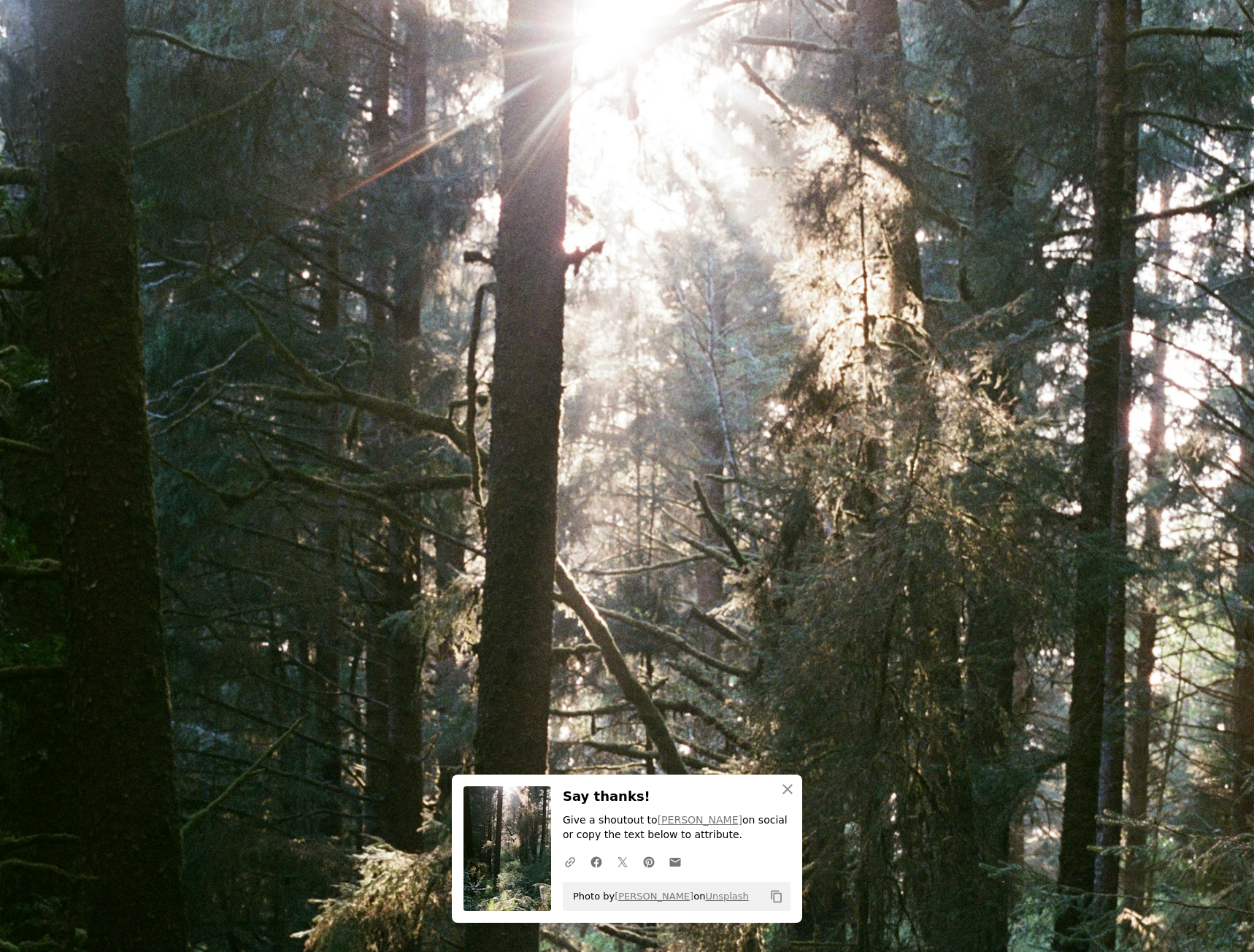
scroll to position [454, 0]
